Goal: Find specific page/section: Find specific page/section

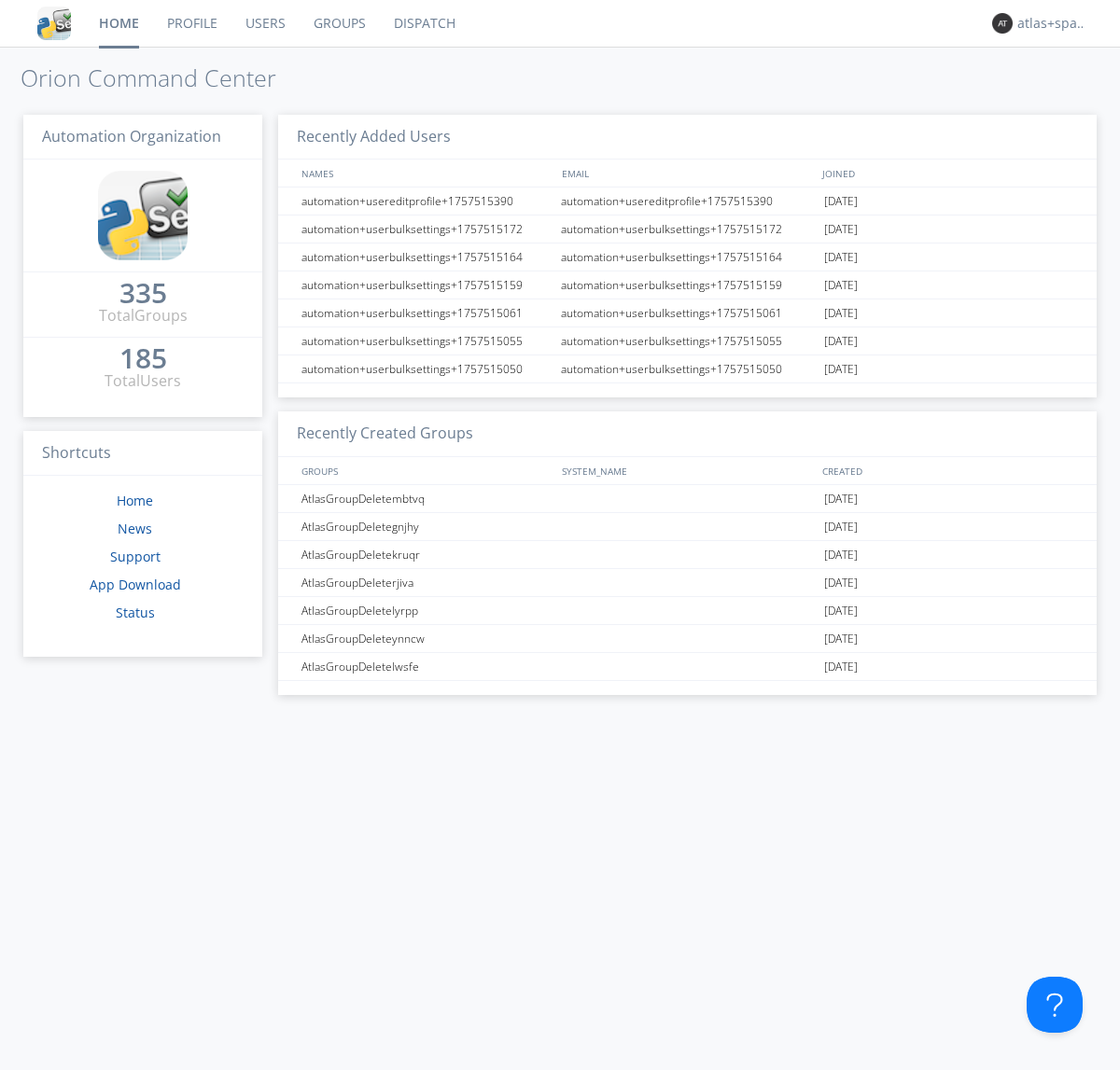
click at [423, 24] on link "Dispatch" at bounding box center [424, 24] width 89 height 47
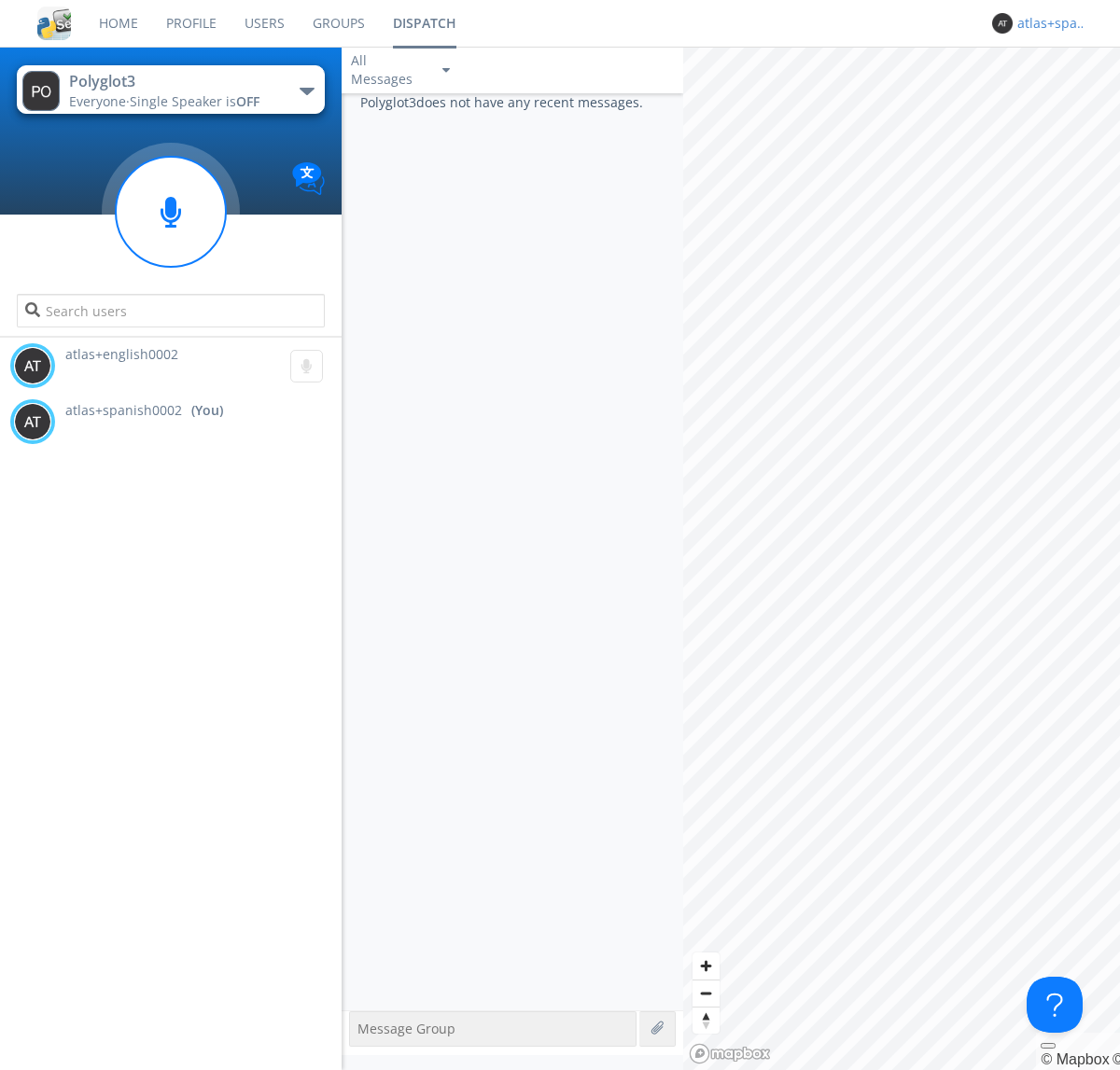
click at [1046, 24] on div "atlas+spanish0002" at bounding box center [1051, 23] width 70 height 19
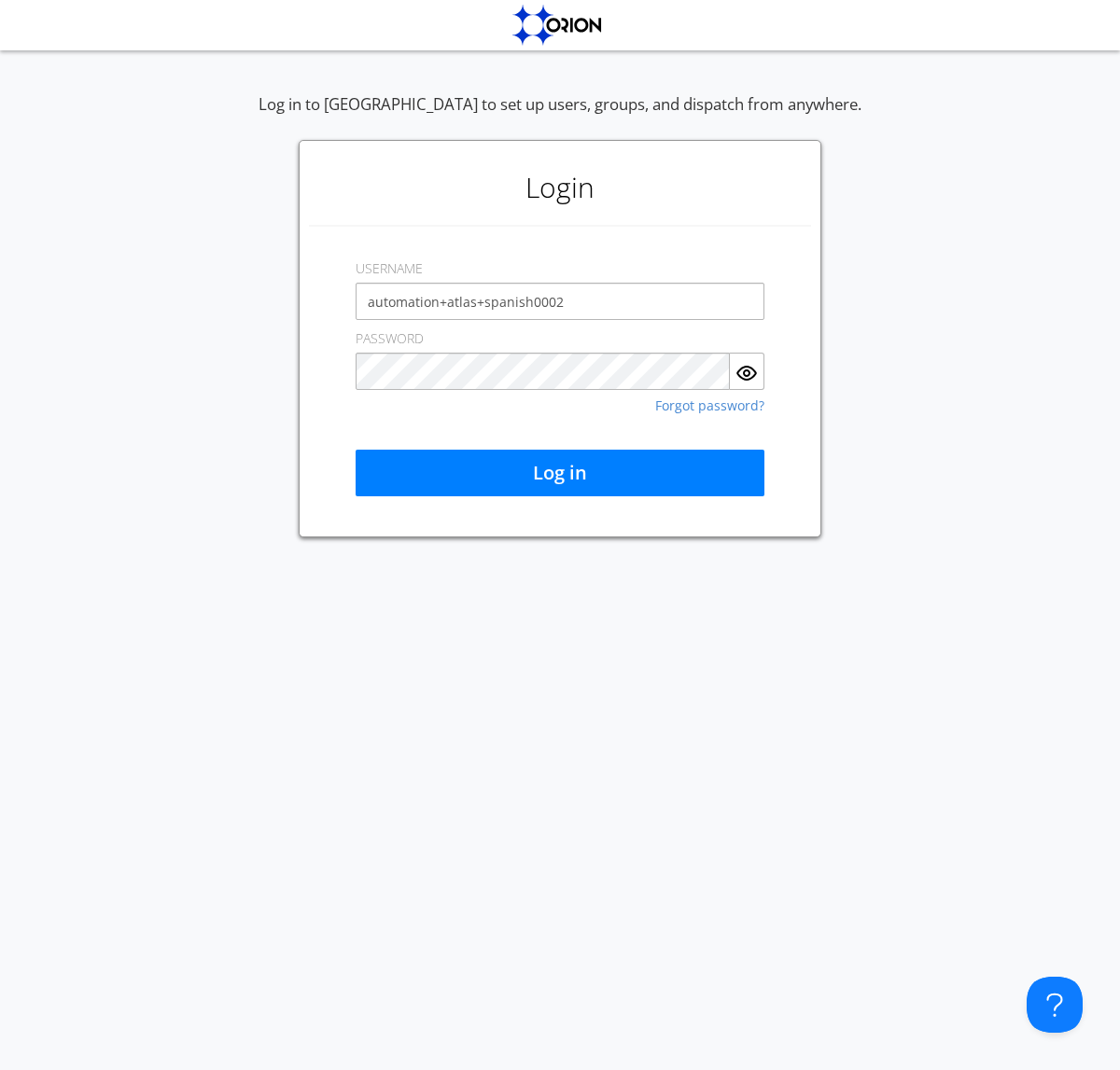
type input "automation+atlas+spanish0002"
click at [560, 473] on button "Log in" at bounding box center [559, 474] width 409 height 47
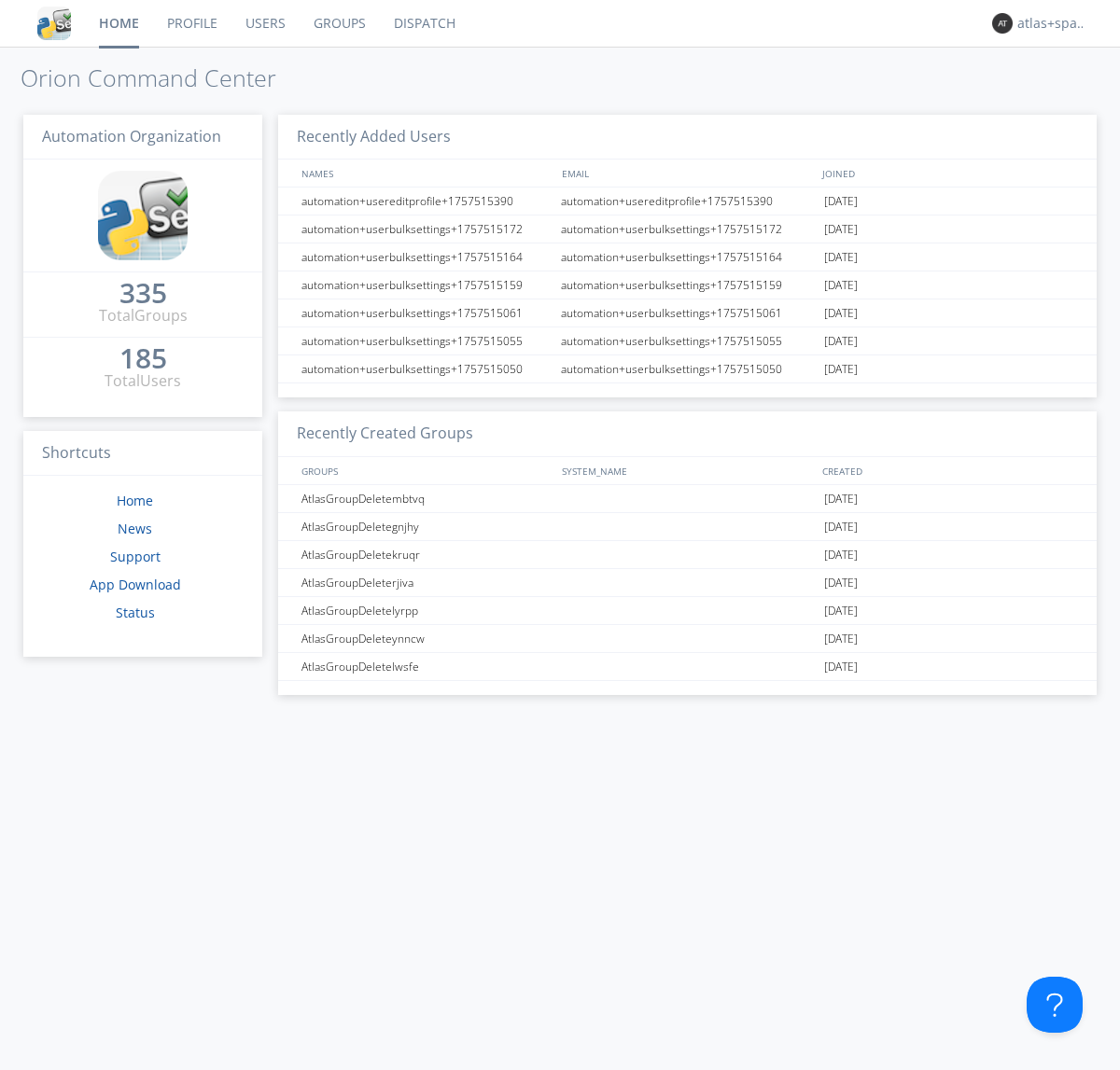
click at [423, 24] on link "Dispatch" at bounding box center [424, 24] width 89 height 47
